Goal: Check status: Check status

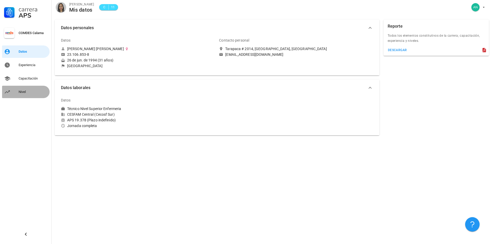
click at [19, 93] on div "Nivel" at bounding box center [33, 92] width 29 height 4
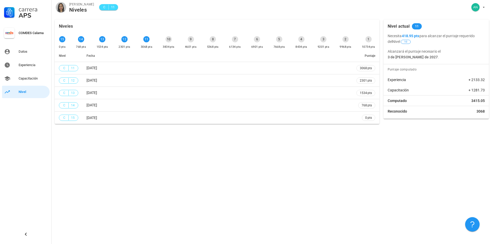
click at [171, 42] on div "10 3834 pts" at bounding box center [169, 43] width 14 height 16
drag, startPoint x: 162, startPoint y: 41, endPoint x: 241, endPoint y: 48, distance: 79.4
click at [241, 48] on div "15 0 pts 14 768 pts 13 1534 pts 12 2301 pts 11 3068 pts 10 3834 pts 9 4601 pts …" at bounding box center [217, 43] width 319 height 16
click at [245, 53] on th "Fecha" at bounding box center [217, 56] width 270 height 12
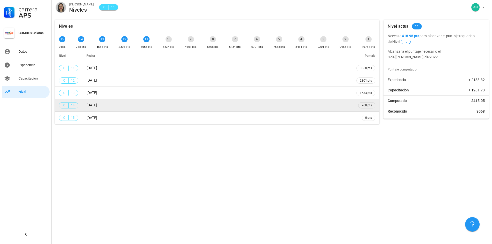
click at [235, 100] on tbody "C 11 [DATE] 3068 pts C 12 [DATE] 2301 pts C 13 [DATE] 1534 pts C 14 [DATE] 768 …" at bounding box center [217, 93] width 325 height 62
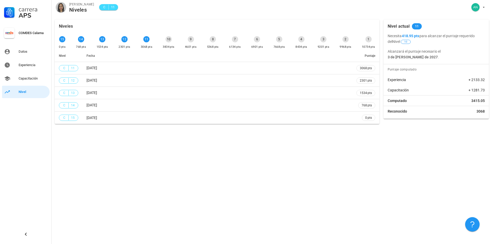
click at [168, 167] on div "Niveles 15 0 pts 14 768 pts 13 1534 pts 12 2301 pts 11 3068 pts 10 3834 pts 9 4…" at bounding box center [272, 131] width 441 height 228
